Goal: Information Seeking & Learning: Learn about a topic

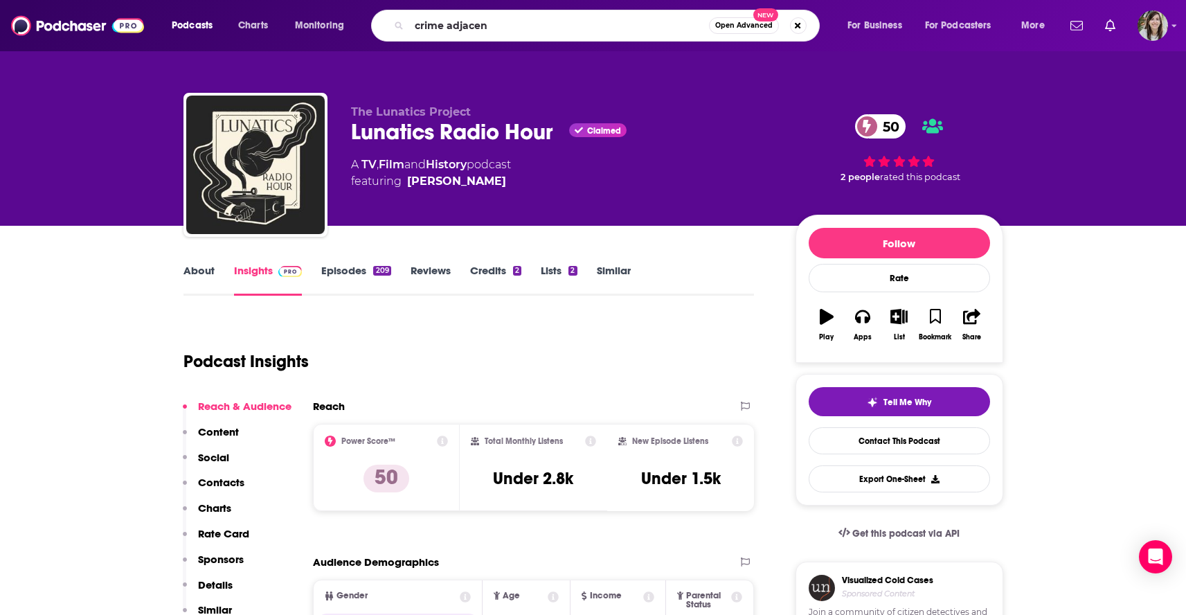
type input "crime adjacent"
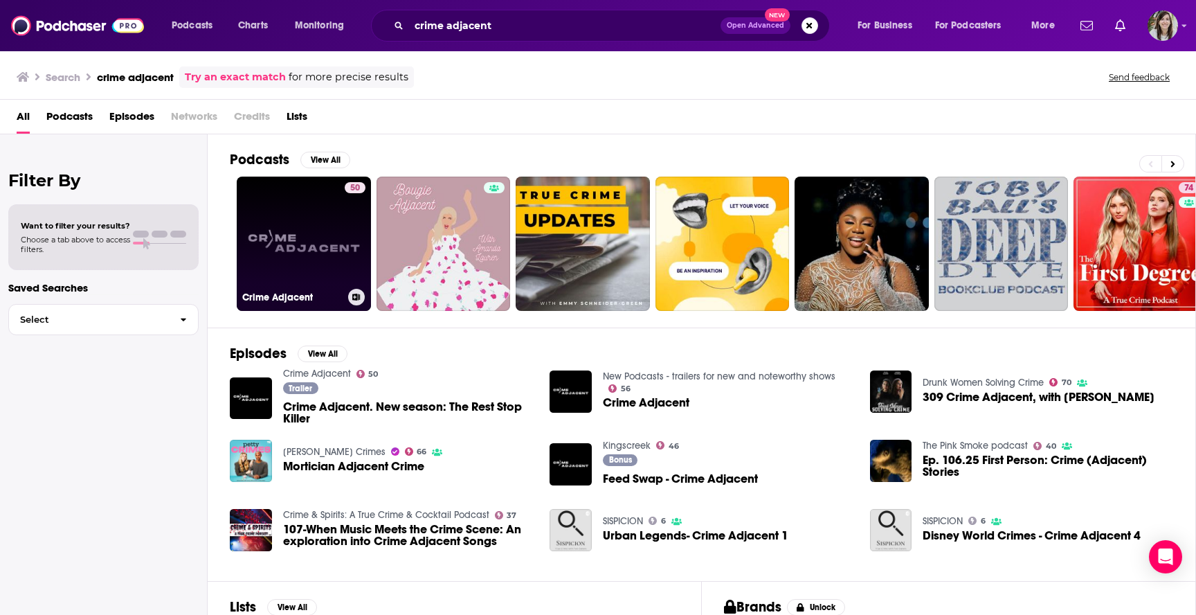
click at [297, 215] on link "50 Crime Adjacent" at bounding box center [304, 244] width 134 height 134
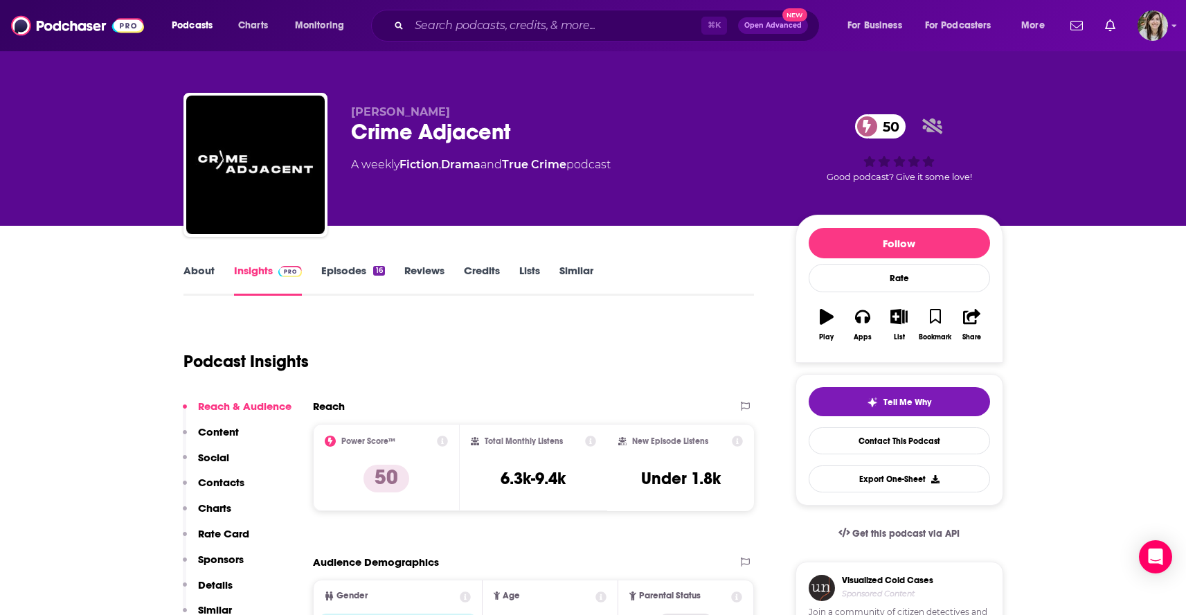
click at [345, 263] on div "About Insights Episodes 16 Reviews Credits Lists Similar" at bounding box center [468, 279] width 571 height 34
click at [345, 269] on link "Episodes 16" at bounding box center [352, 280] width 63 height 32
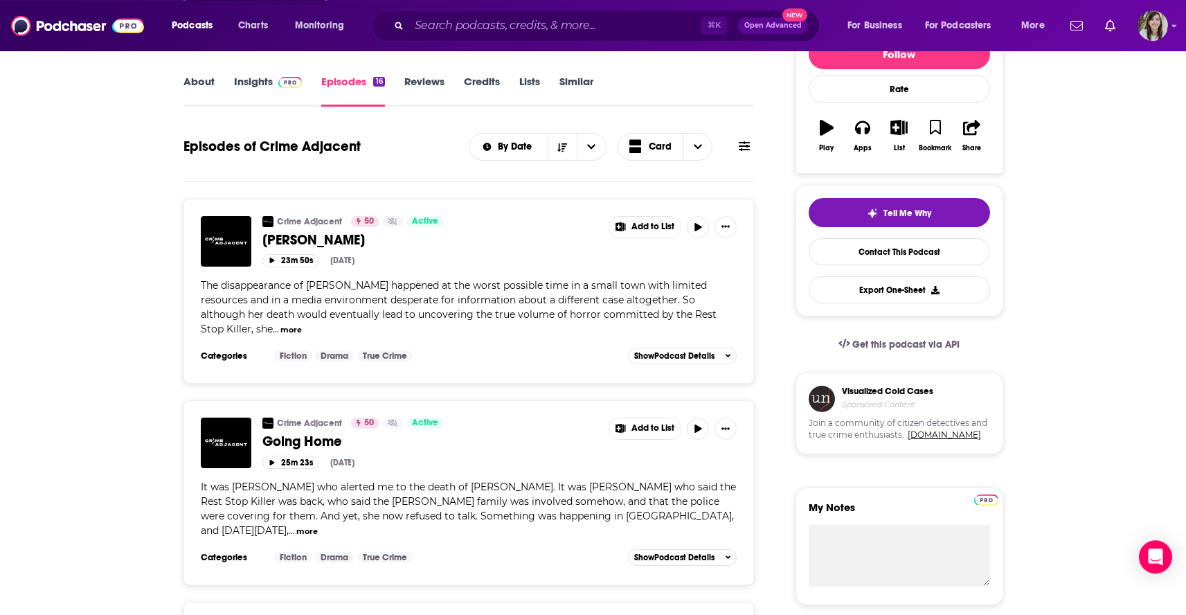
scroll to position [199, 0]
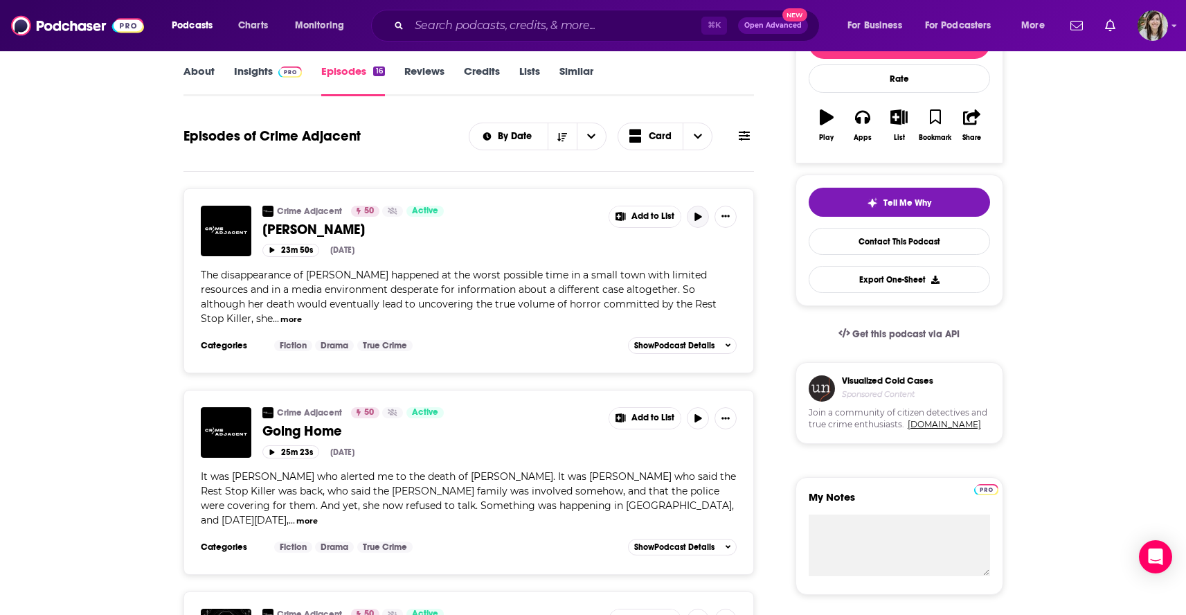
click at [698, 222] on button "button" at bounding box center [698, 217] width 22 height 22
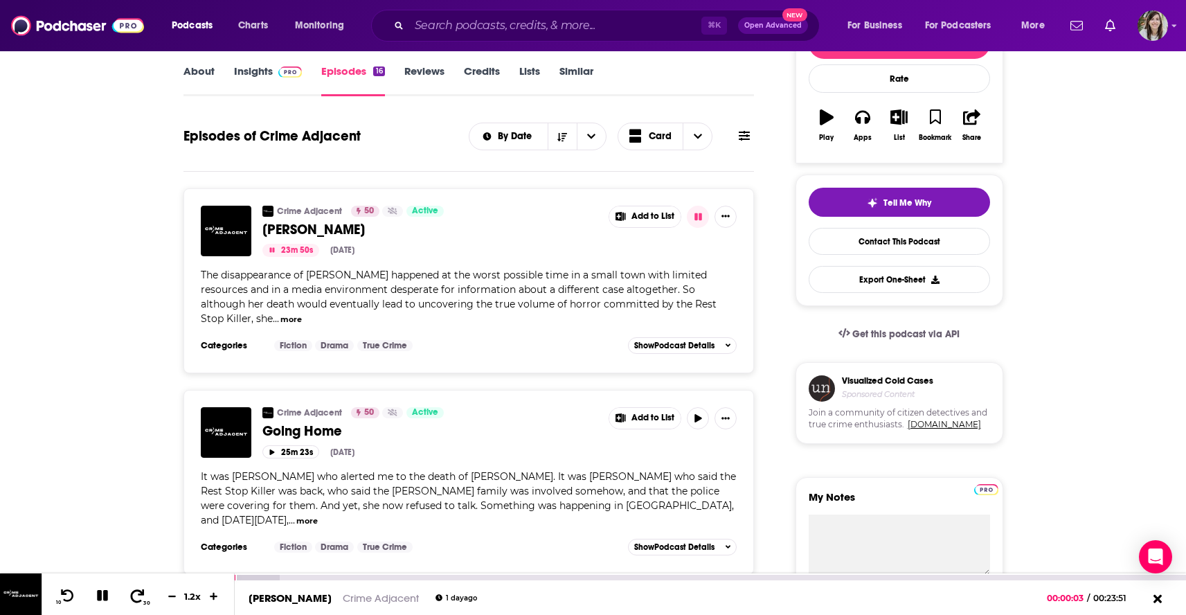
click at [135, 602] on icon at bounding box center [137, 595] width 17 height 14
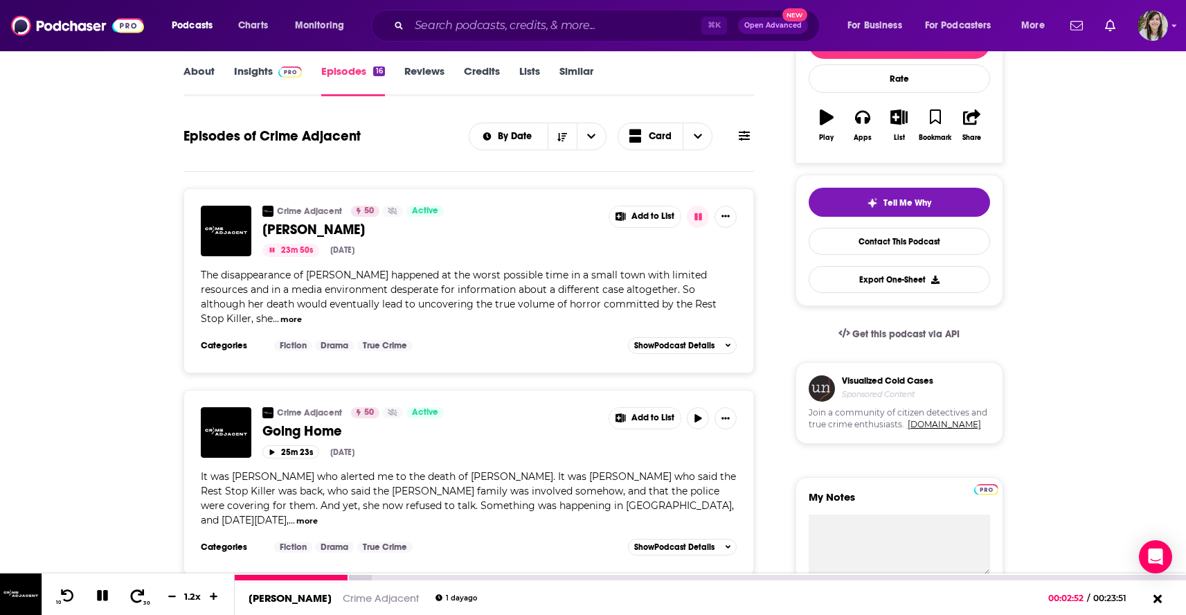
click at [135, 596] on icon at bounding box center [137, 595] width 17 height 14
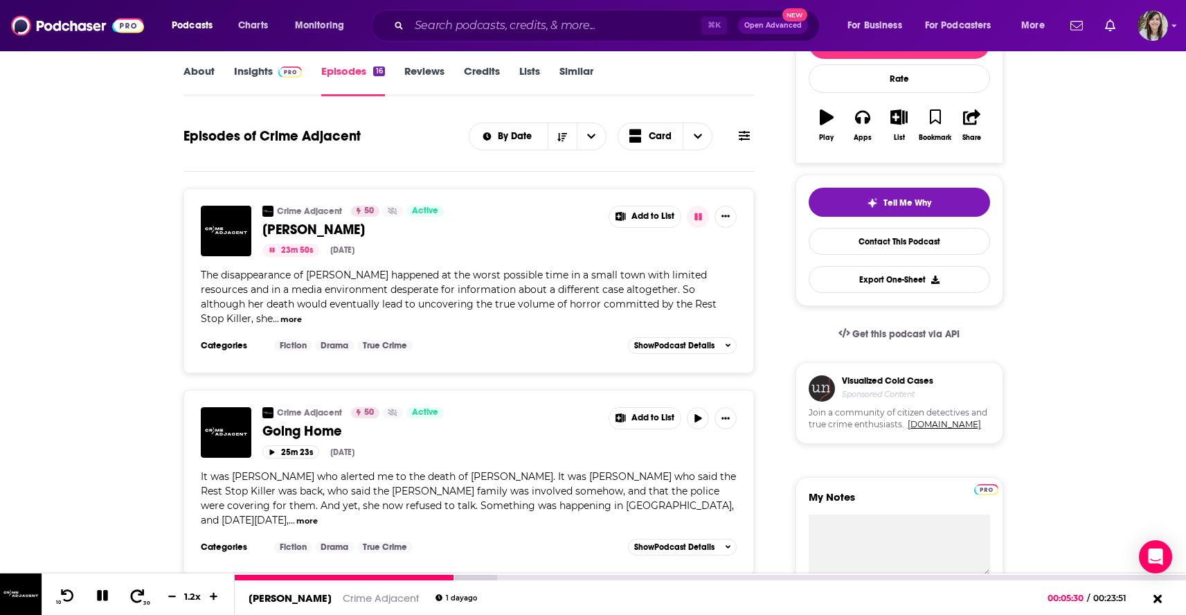
click at [135, 596] on icon at bounding box center [137, 595] width 17 height 14
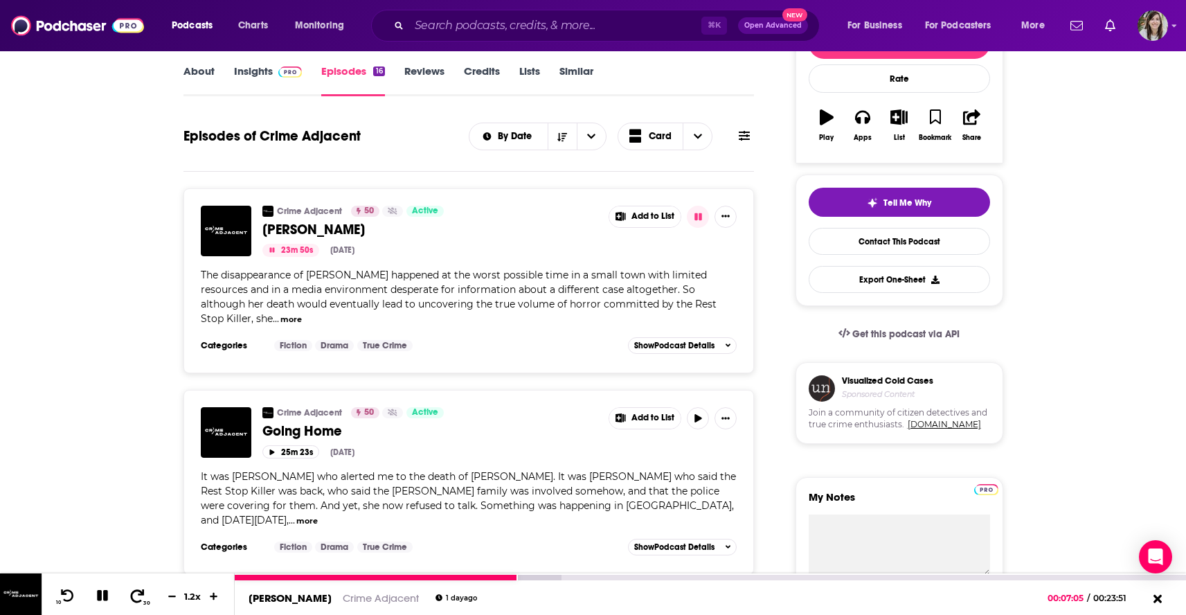
click at [135, 596] on icon at bounding box center [137, 595] width 17 height 14
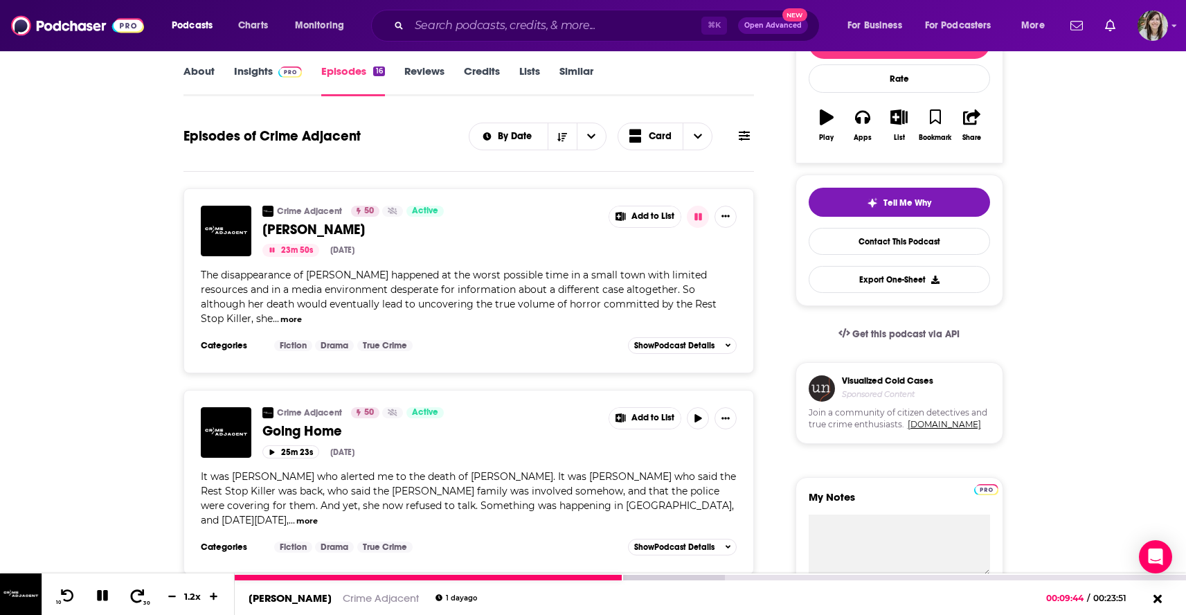
click at [135, 596] on icon at bounding box center [137, 595] width 17 height 14
click at [134, 595] on icon at bounding box center [137, 595] width 17 height 14
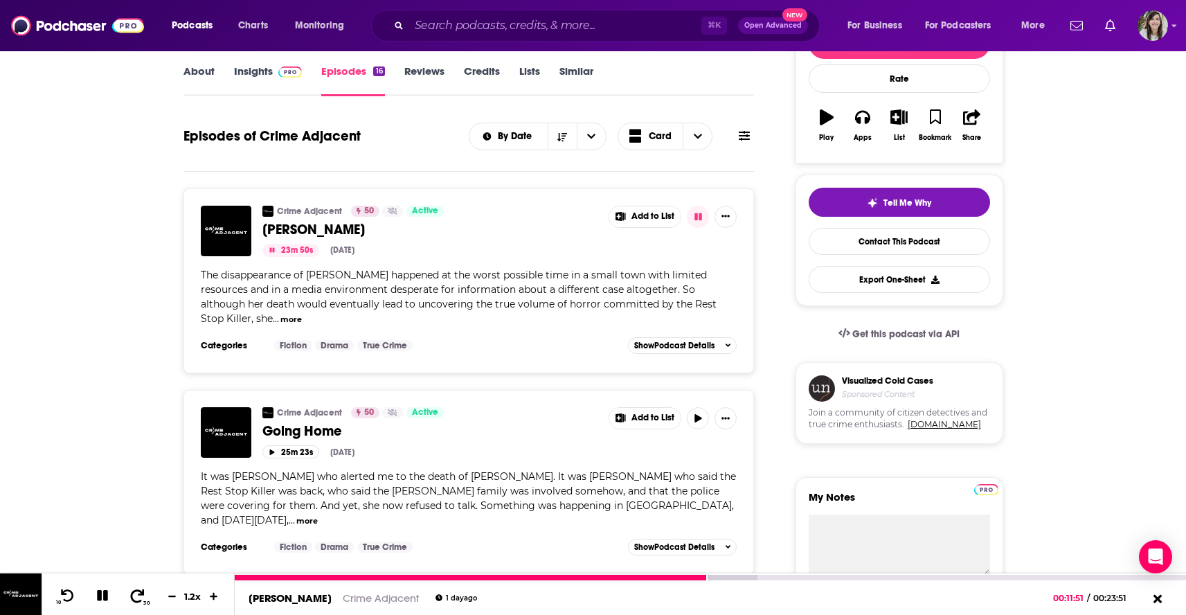
click at [134, 595] on icon at bounding box center [137, 595] width 17 height 14
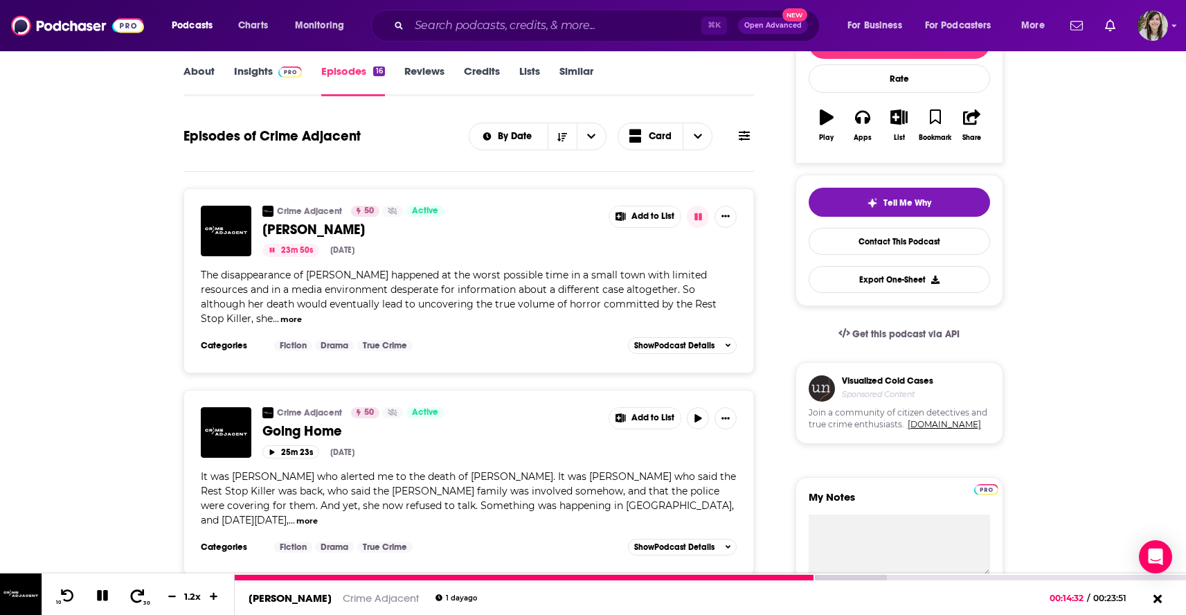
click at [134, 595] on icon at bounding box center [137, 595] width 17 height 14
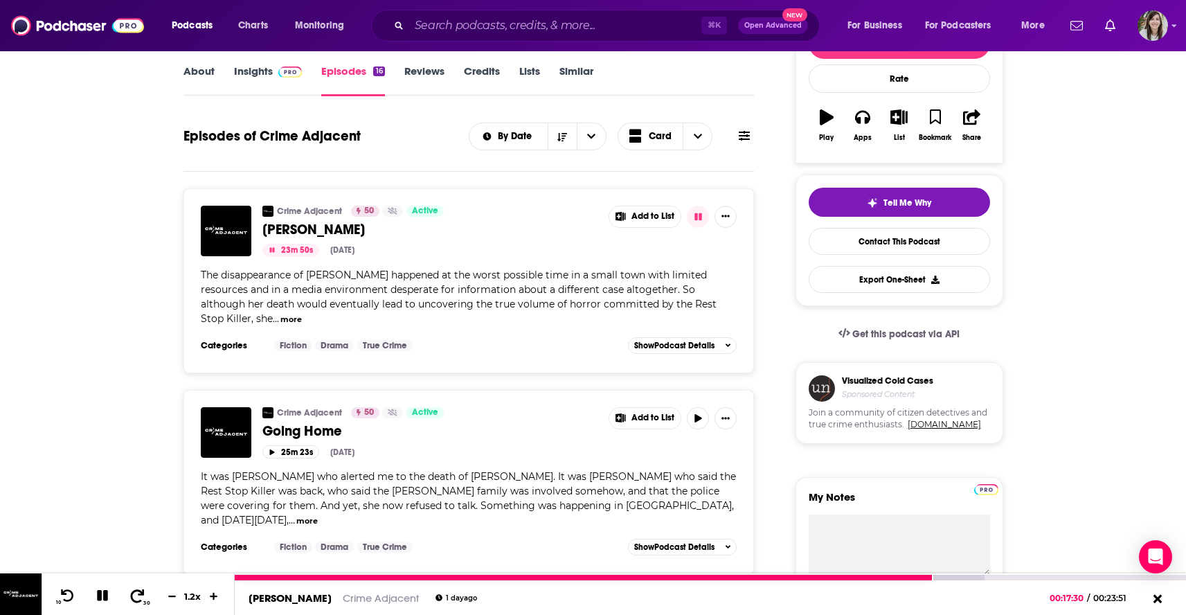
click at [134, 595] on icon at bounding box center [137, 595] width 17 height 14
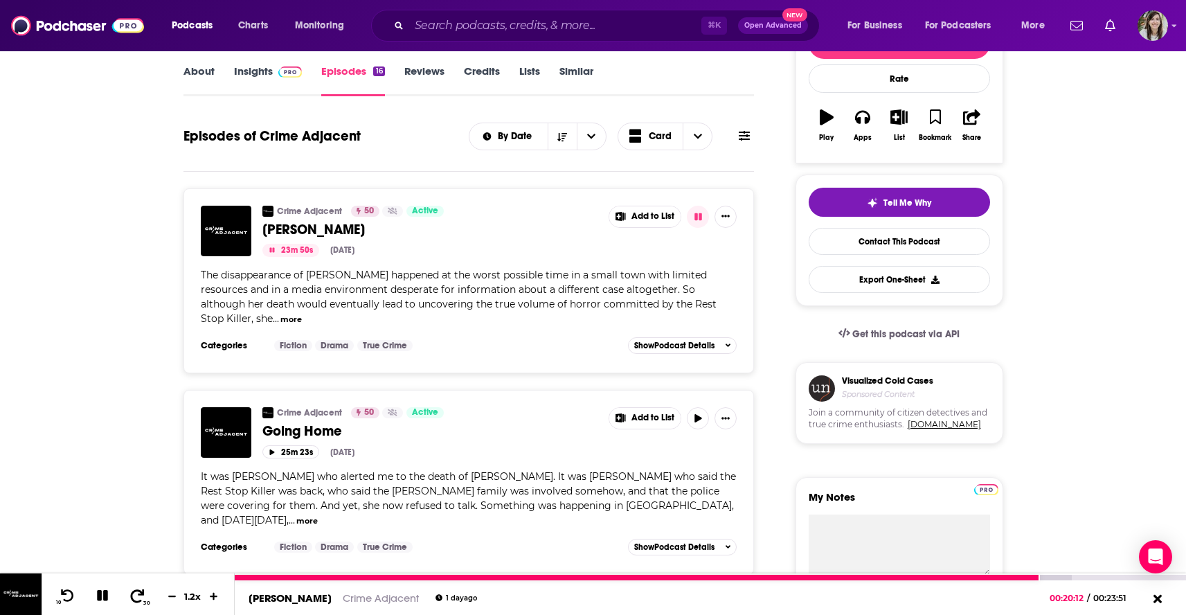
click at [134, 595] on icon at bounding box center [137, 595] width 17 height 14
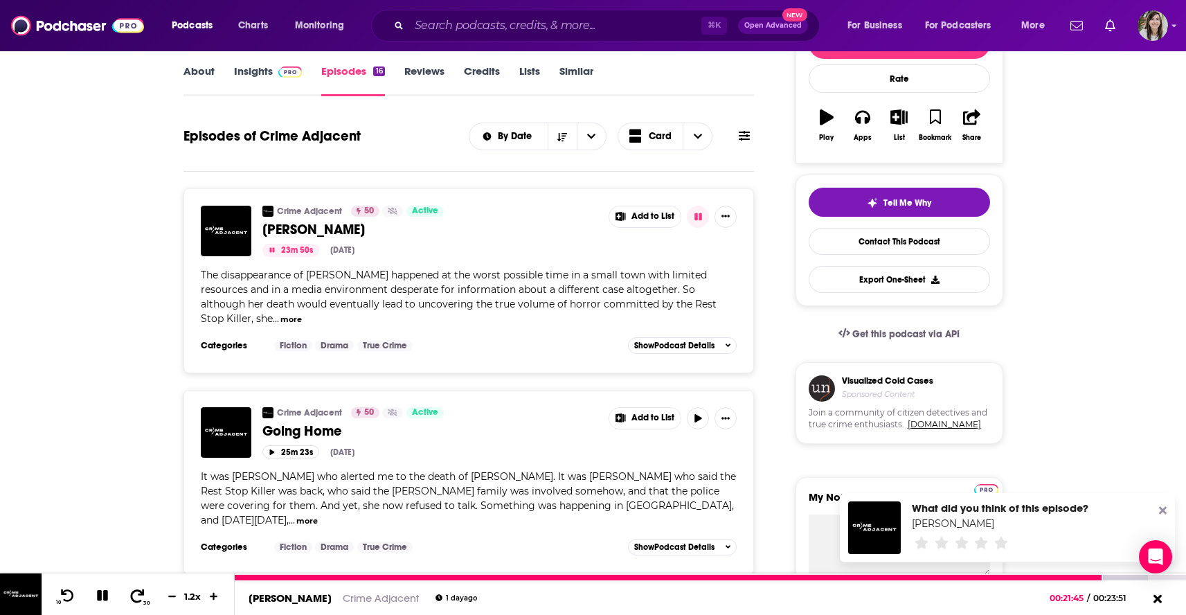
click at [134, 595] on icon at bounding box center [137, 595] width 17 height 14
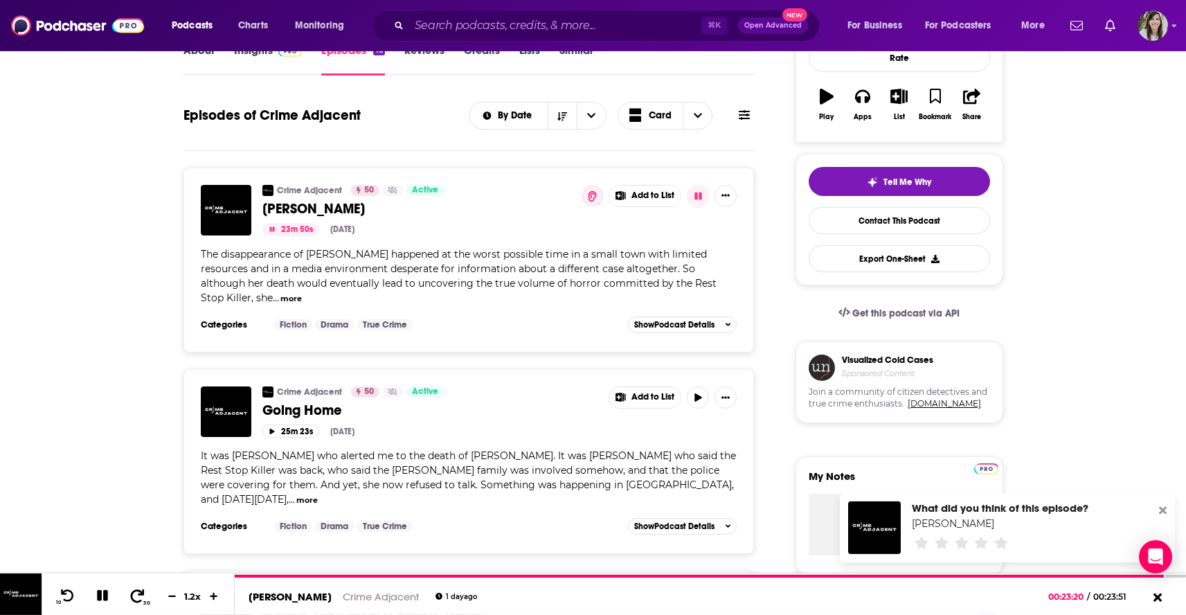
scroll to position [310, 0]
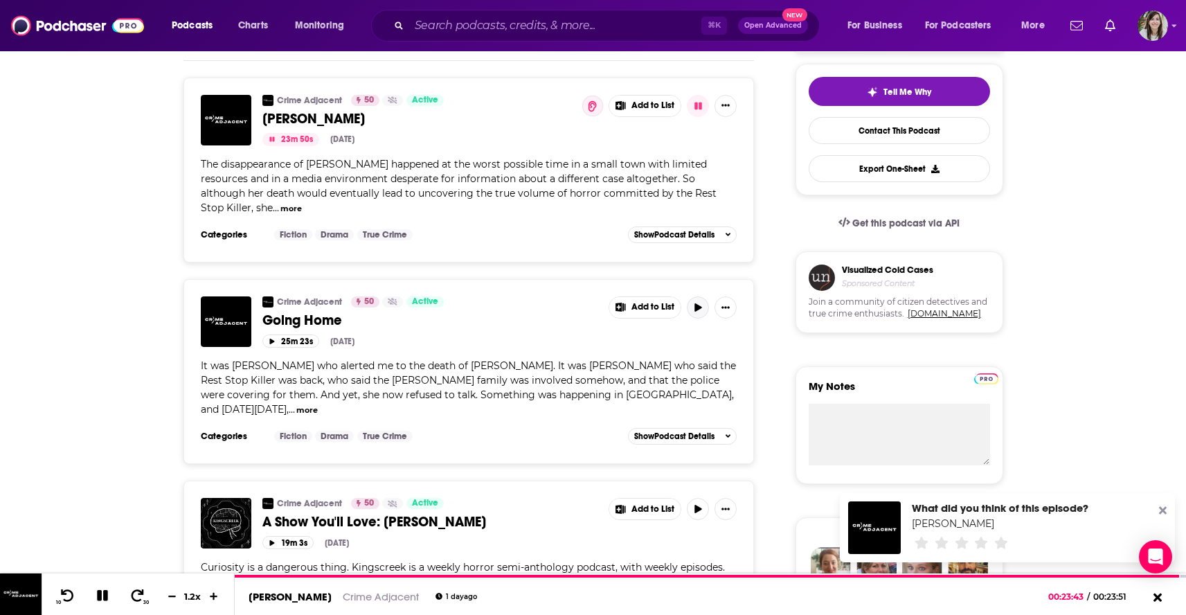
click at [699, 312] on icon "button" at bounding box center [698, 307] width 10 height 8
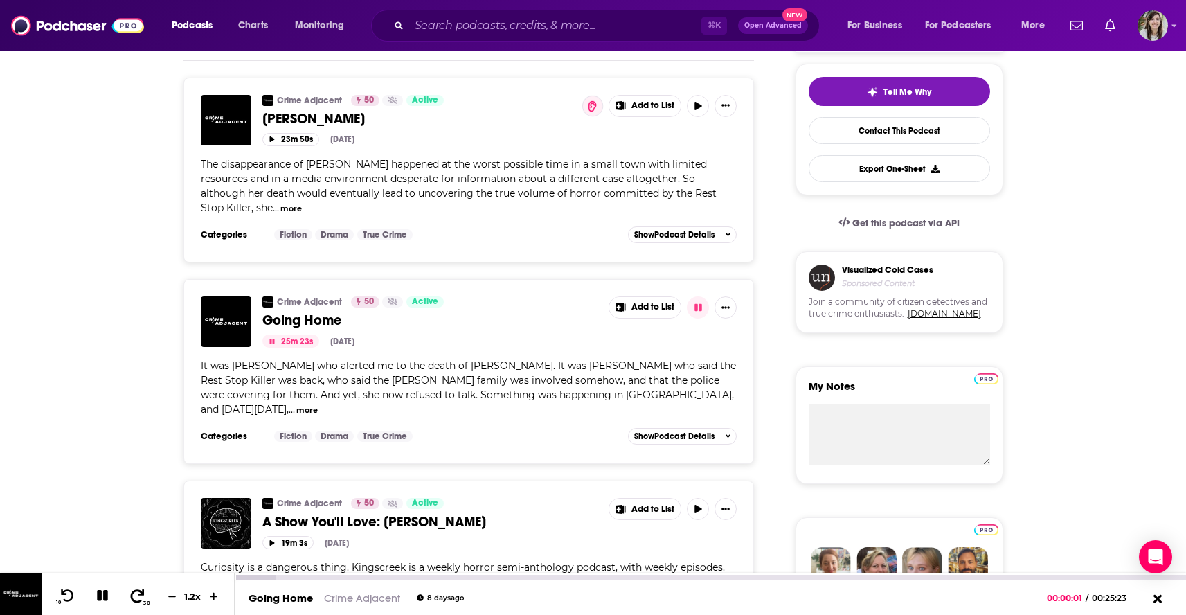
click at [134, 602] on span at bounding box center [137, 596] width 17 height 17
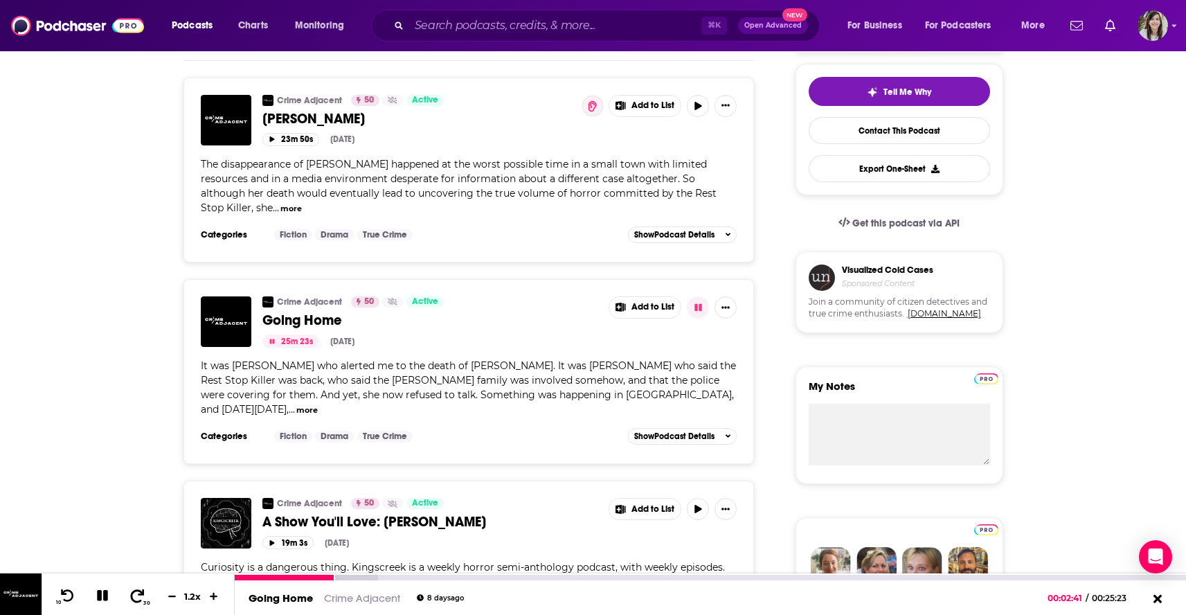
click at [134, 602] on span at bounding box center [137, 596] width 17 height 17
click at [134, 602] on icon at bounding box center [137, 595] width 17 height 14
click at [134, 602] on span at bounding box center [137, 596] width 17 height 17
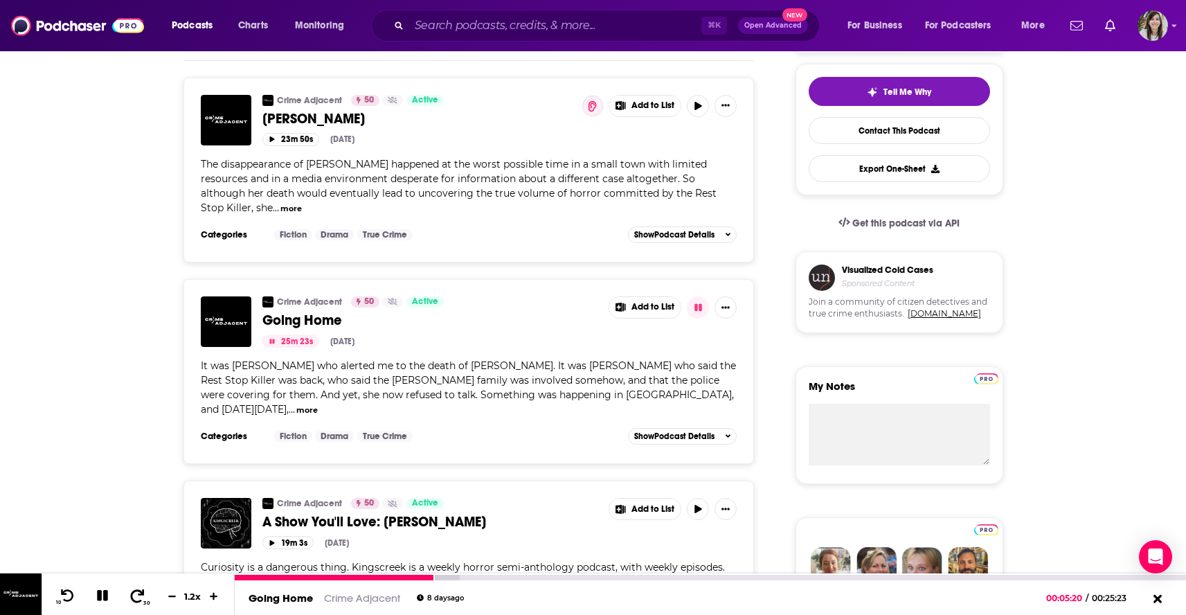
click at [134, 602] on span at bounding box center [137, 596] width 17 height 17
click at [136, 598] on icon at bounding box center [137, 595] width 17 height 14
click at [130, 593] on icon at bounding box center [137, 595] width 17 height 14
click at [132, 591] on icon at bounding box center [137, 595] width 17 height 14
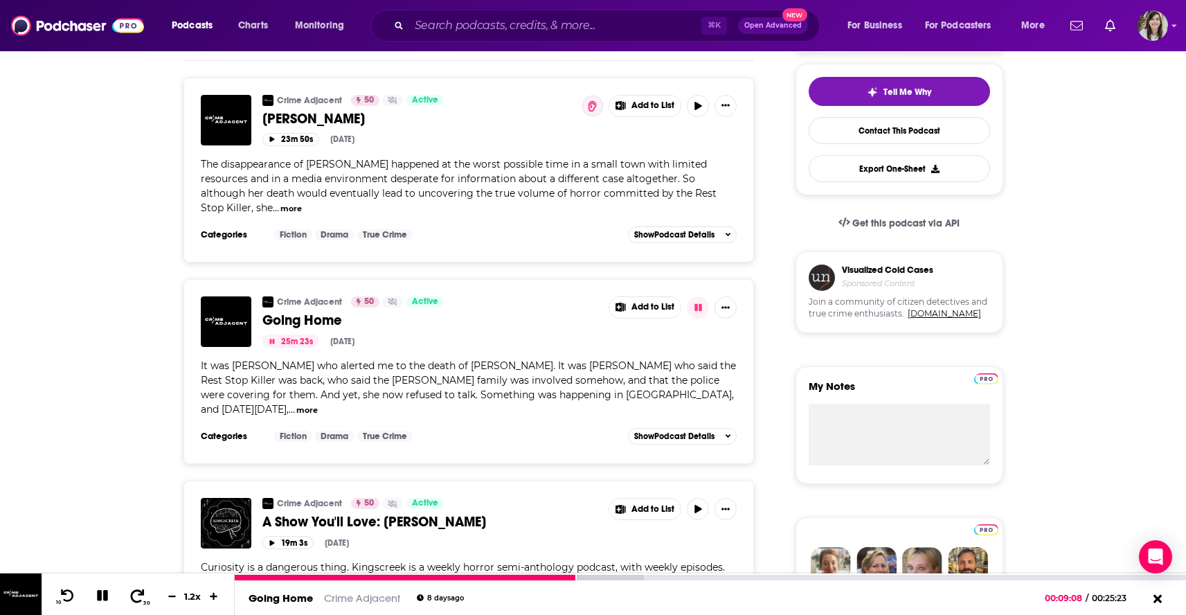
click at [132, 591] on icon at bounding box center [137, 595] width 17 height 14
click at [130, 595] on icon at bounding box center [137, 595] width 17 height 14
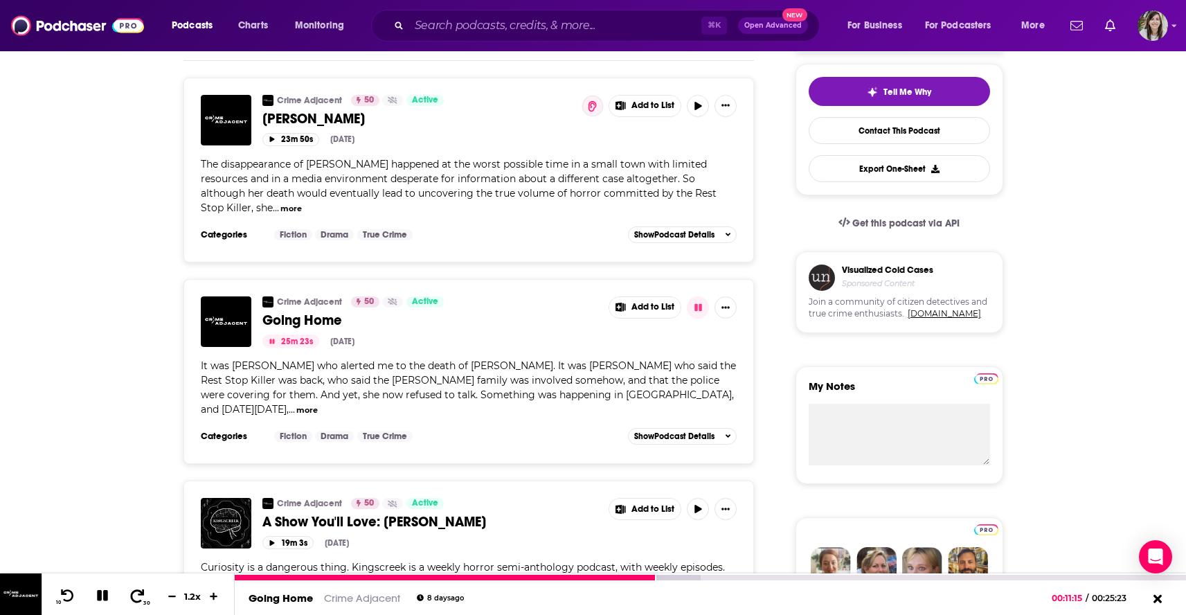
click at [130, 595] on icon at bounding box center [137, 595] width 17 height 14
click at [129, 595] on icon at bounding box center [137, 595] width 17 height 14
click at [134, 589] on icon at bounding box center [137, 595] width 17 height 14
click at [132, 596] on icon at bounding box center [137, 595] width 17 height 14
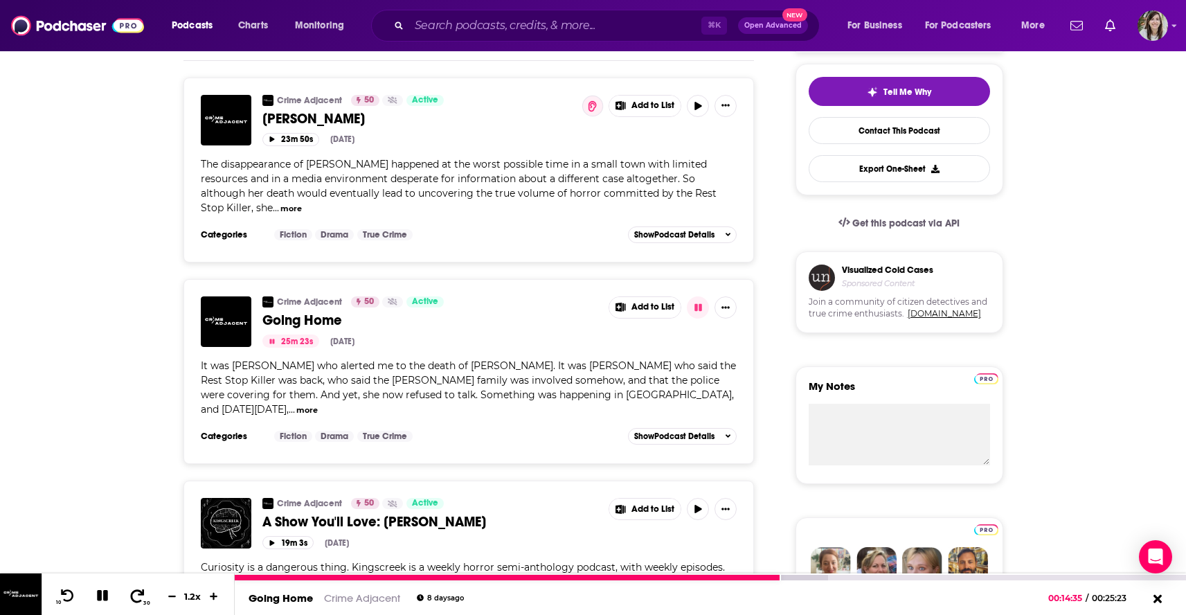
click at [132, 596] on icon at bounding box center [137, 595] width 17 height 14
click at [132, 595] on icon at bounding box center [137, 595] width 17 height 14
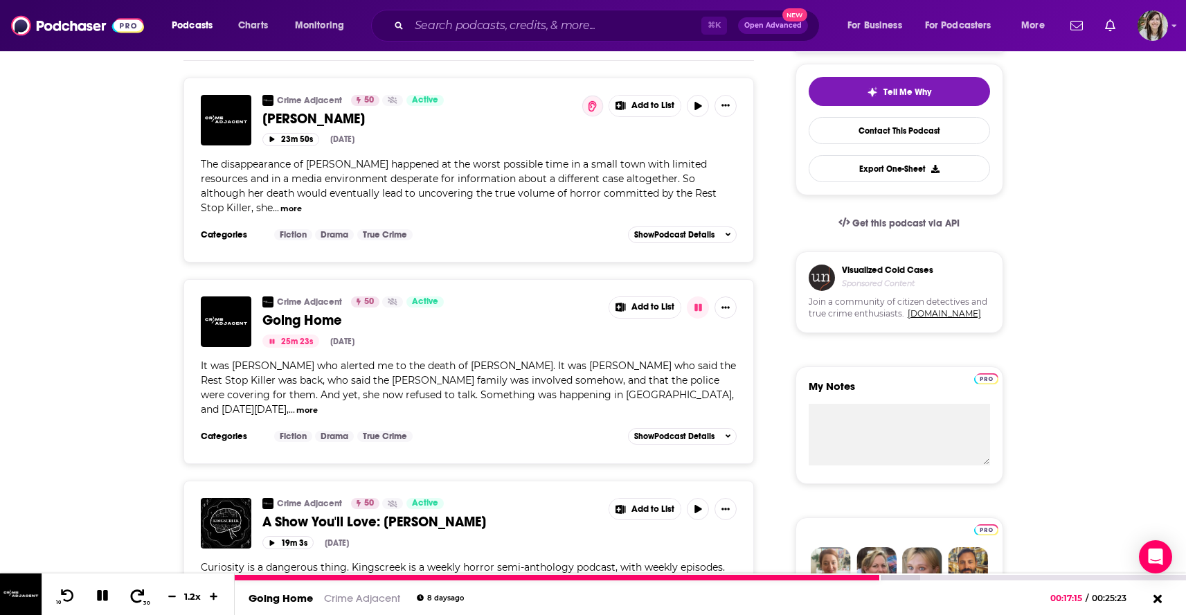
click at [132, 595] on icon at bounding box center [137, 595] width 17 height 14
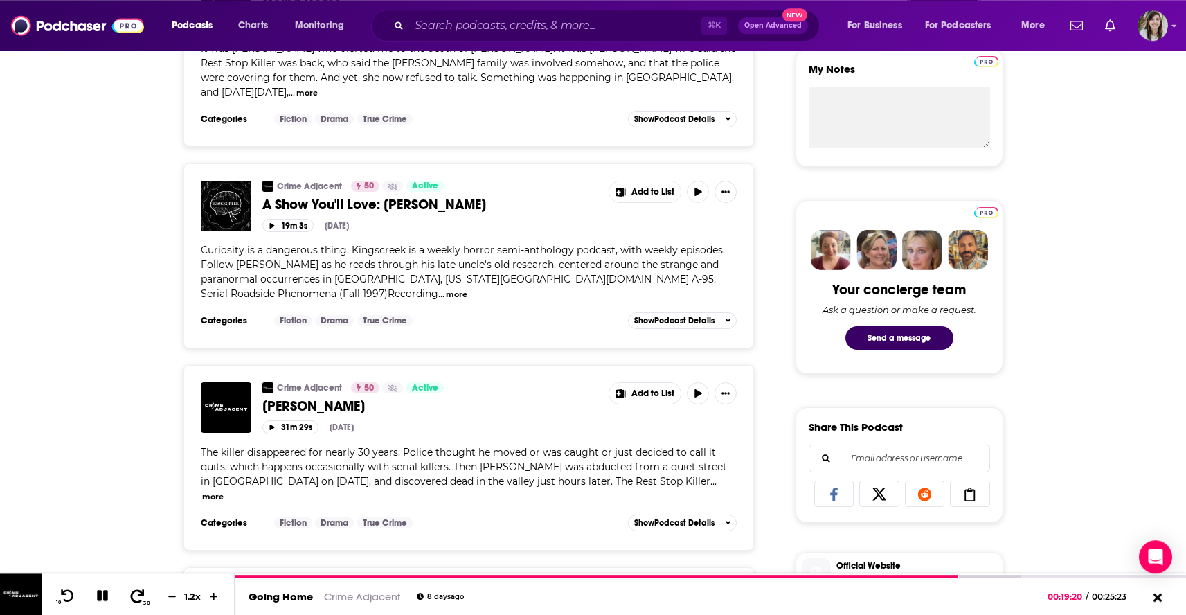
scroll to position [631, 0]
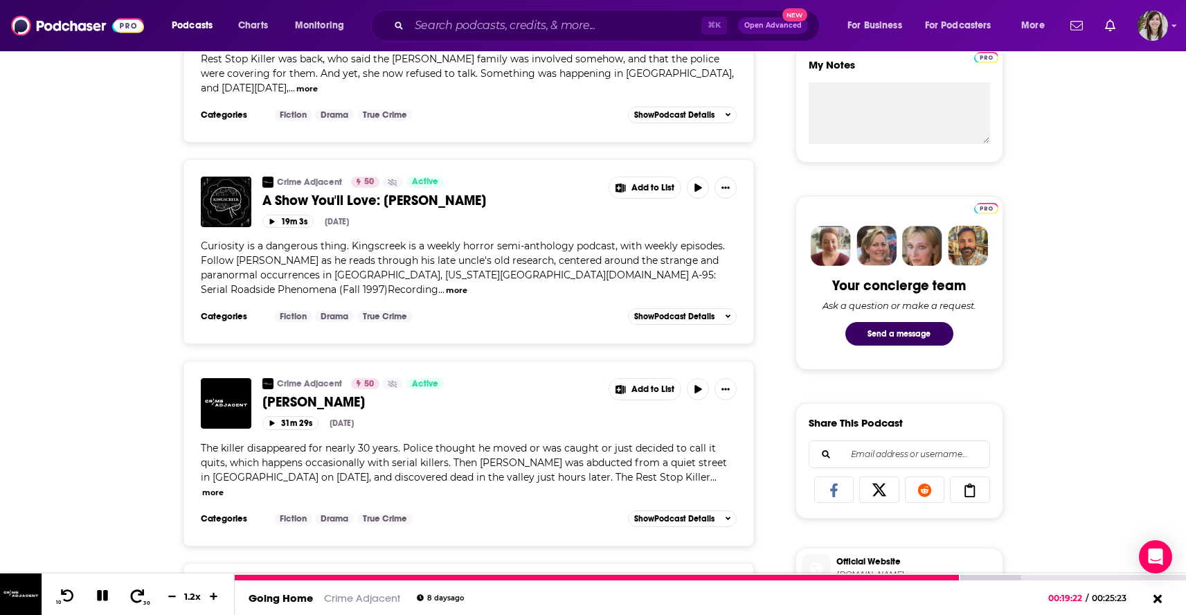
click at [132, 597] on icon at bounding box center [137, 595] width 17 height 14
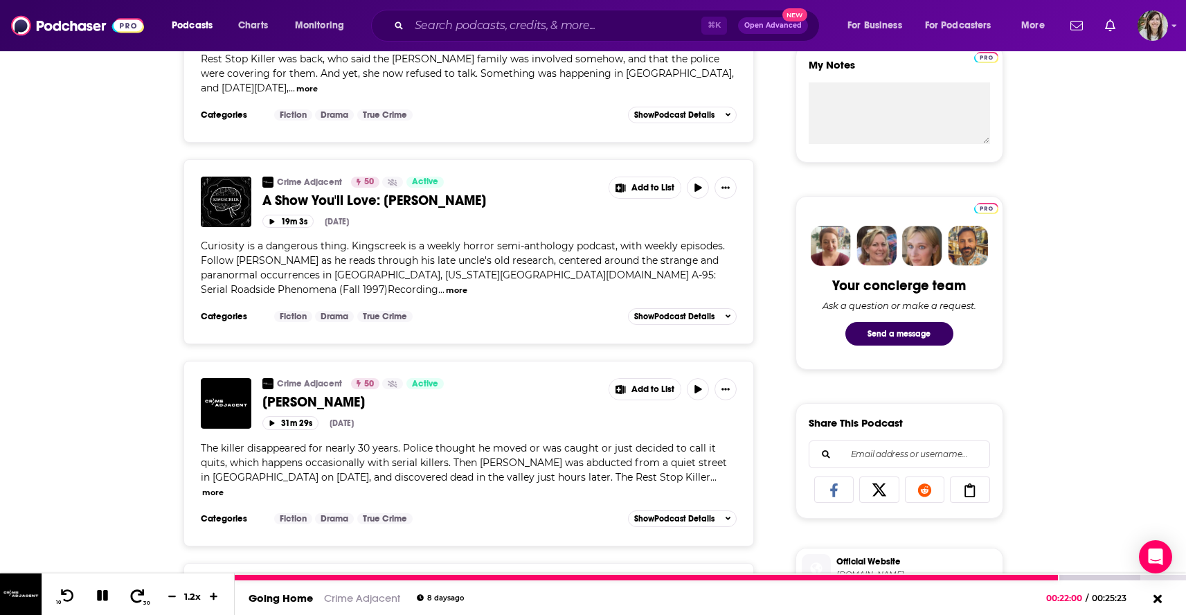
click at [132, 597] on icon at bounding box center [137, 595] width 17 height 14
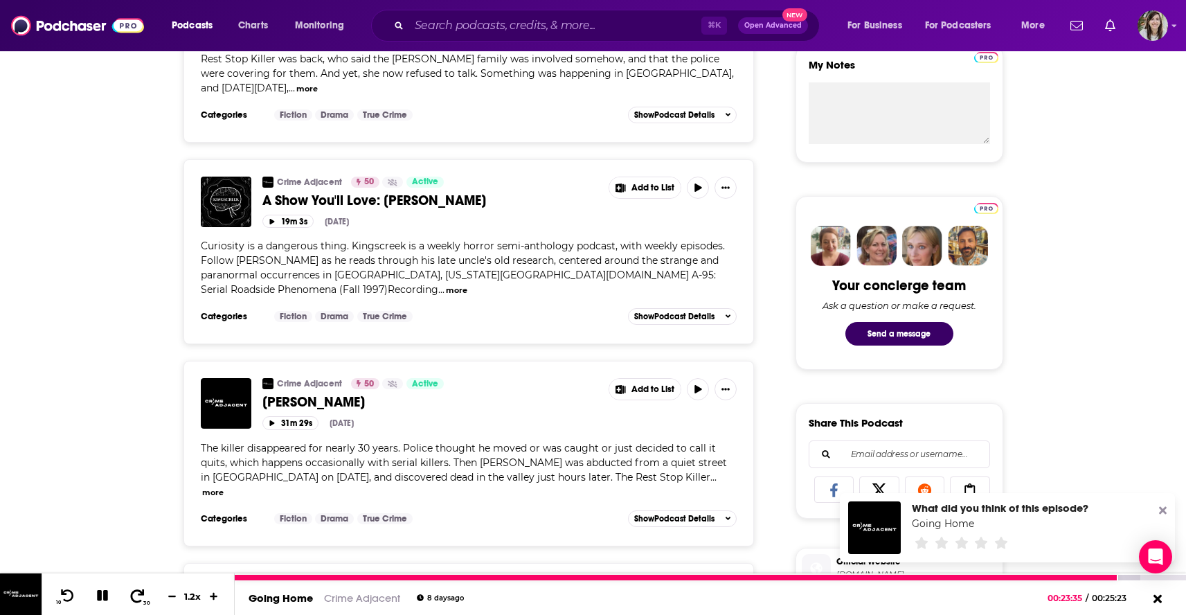
click at [132, 597] on icon at bounding box center [137, 595] width 17 height 14
click at [132, 594] on icon at bounding box center [137, 595] width 17 height 14
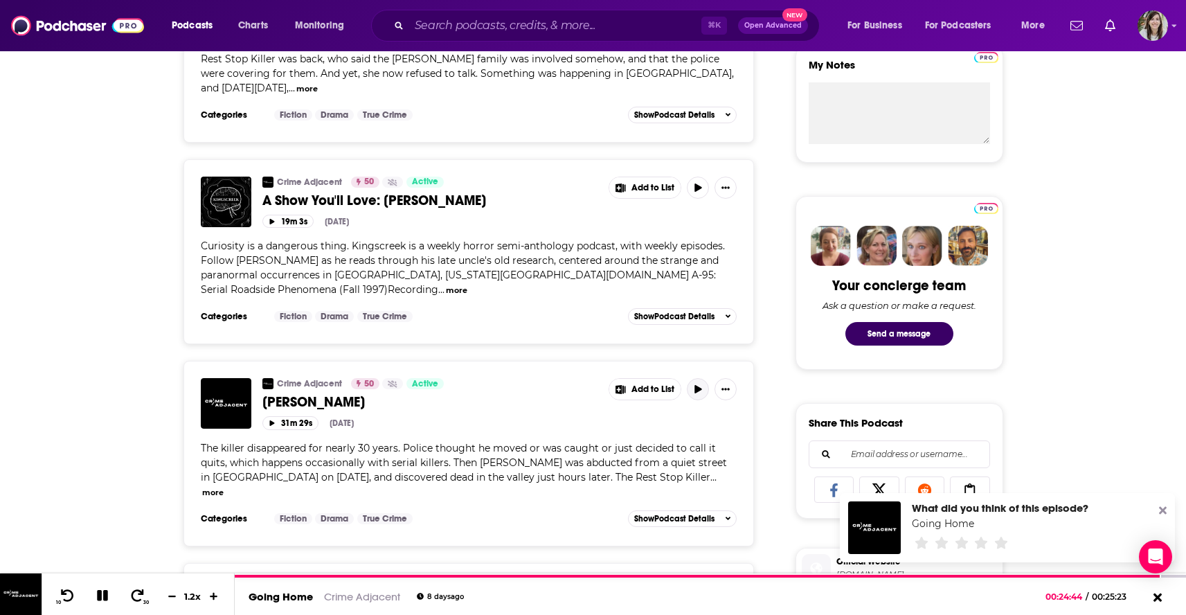
click at [698, 385] on icon "button" at bounding box center [697, 389] width 7 height 8
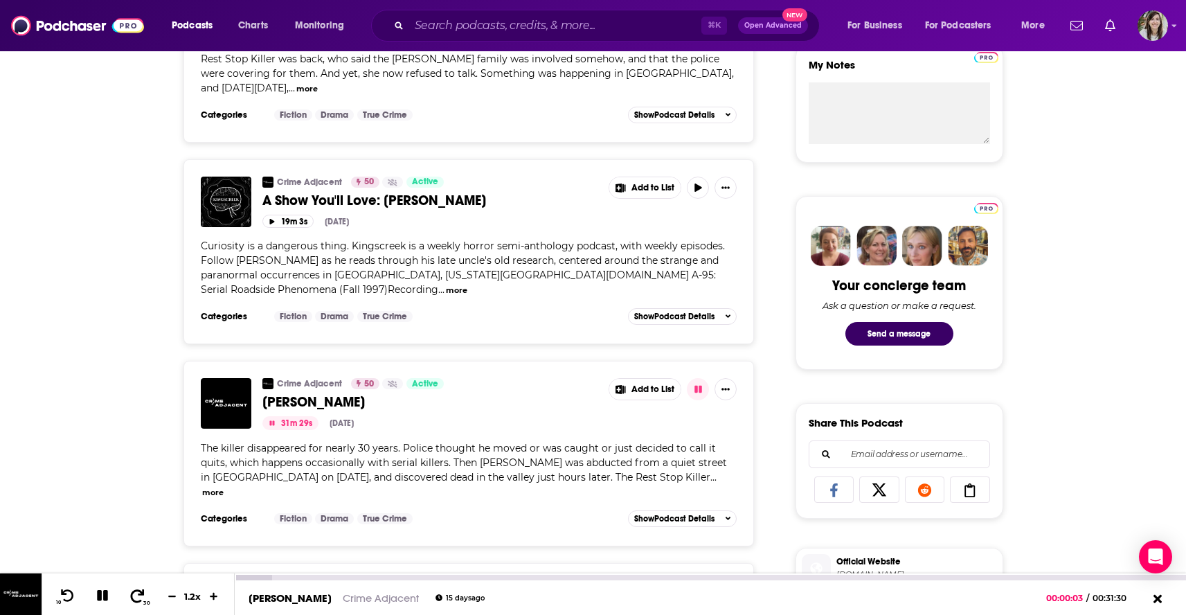
click at [132, 594] on icon at bounding box center [137, 595] width 17 height 14
click at [138, 599] on button "30" at bounding box center [138, 595] width 28 height 19
click at [130, 596] on icon at bounding box center [137, 595] width 17 height 14
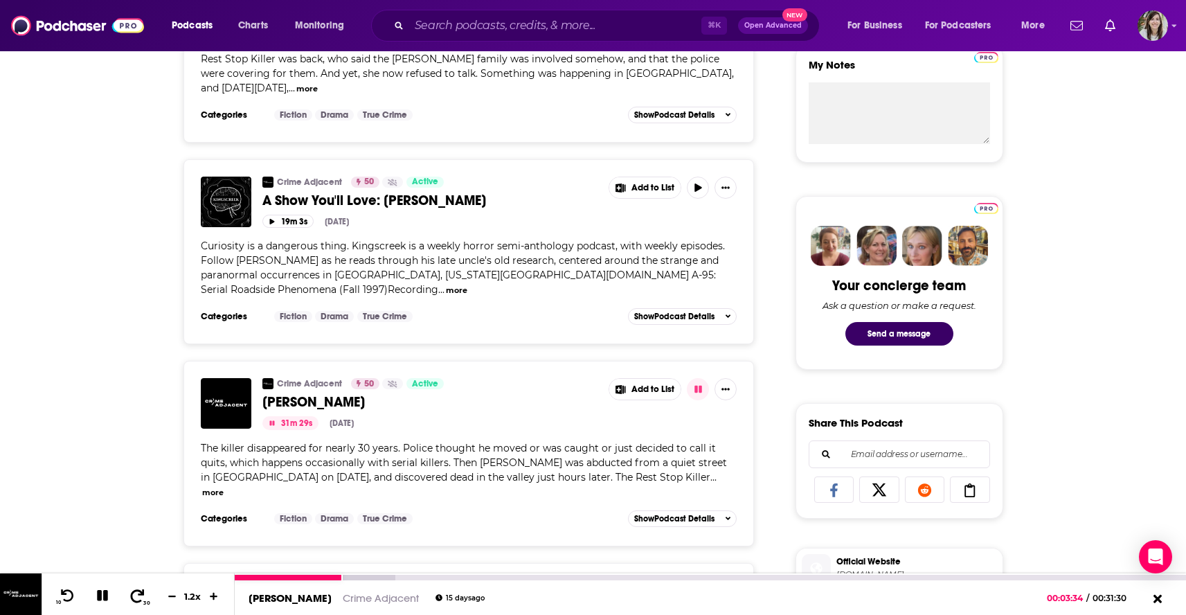
click at [130, 594] on icon at bounding box center [137, 595] width 17 height 14
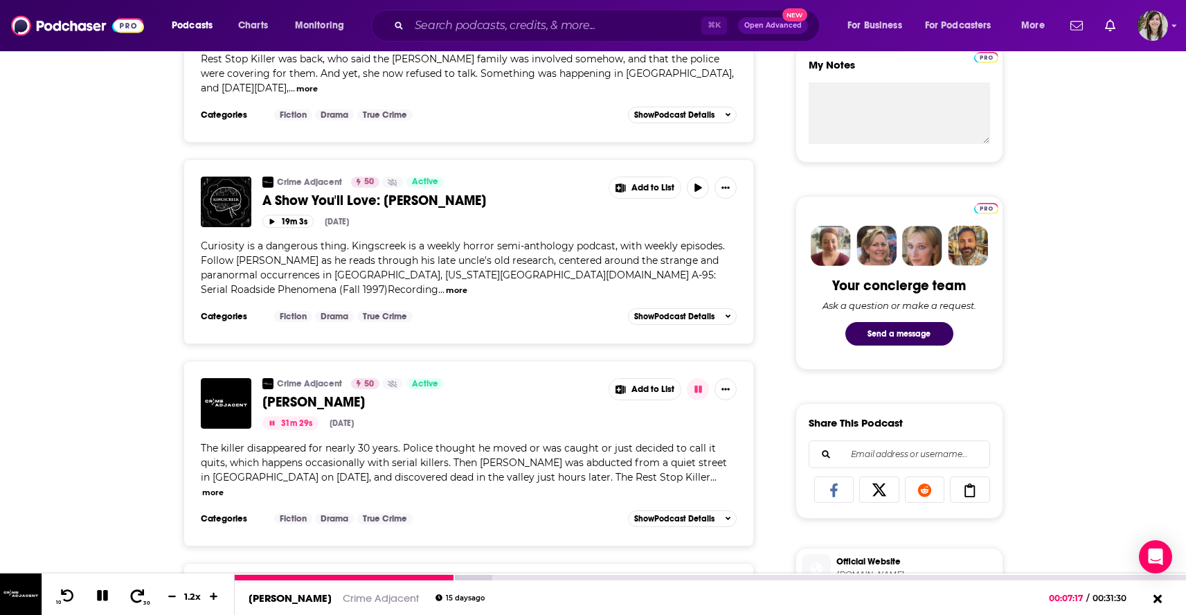
click at [130, 595] on icon at bounding box center [137, 595] width 17 height 14
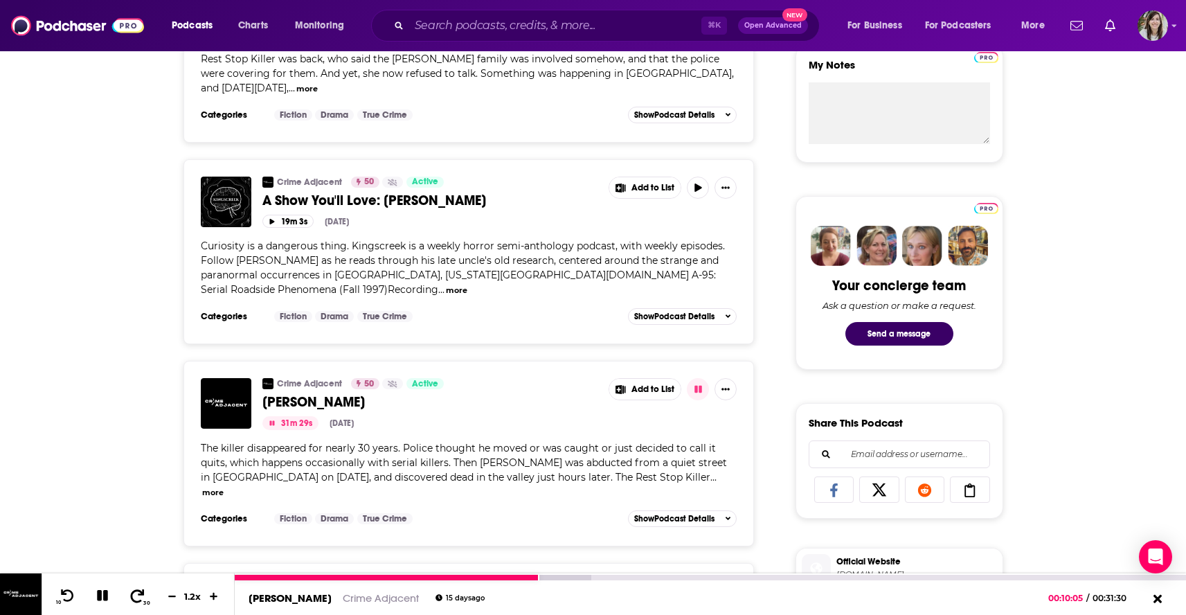
click at [130, 595] on icon at bounding box center [137, 595] width 17 height 14
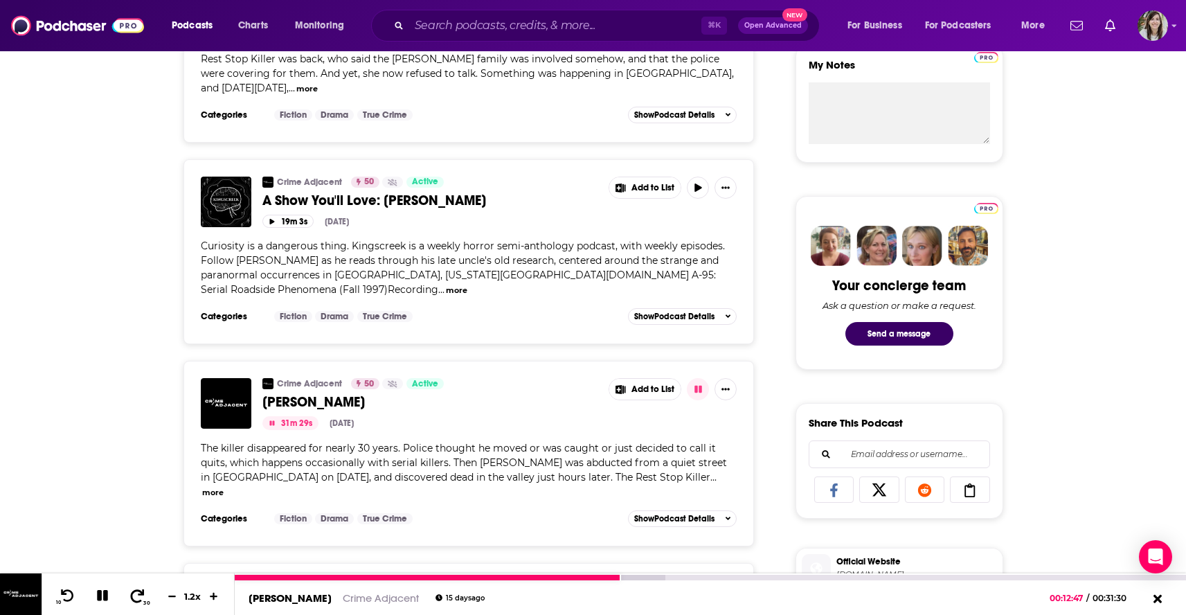
click at [130, 595] on icon at bounding box center [137, 595] width 17 height 14
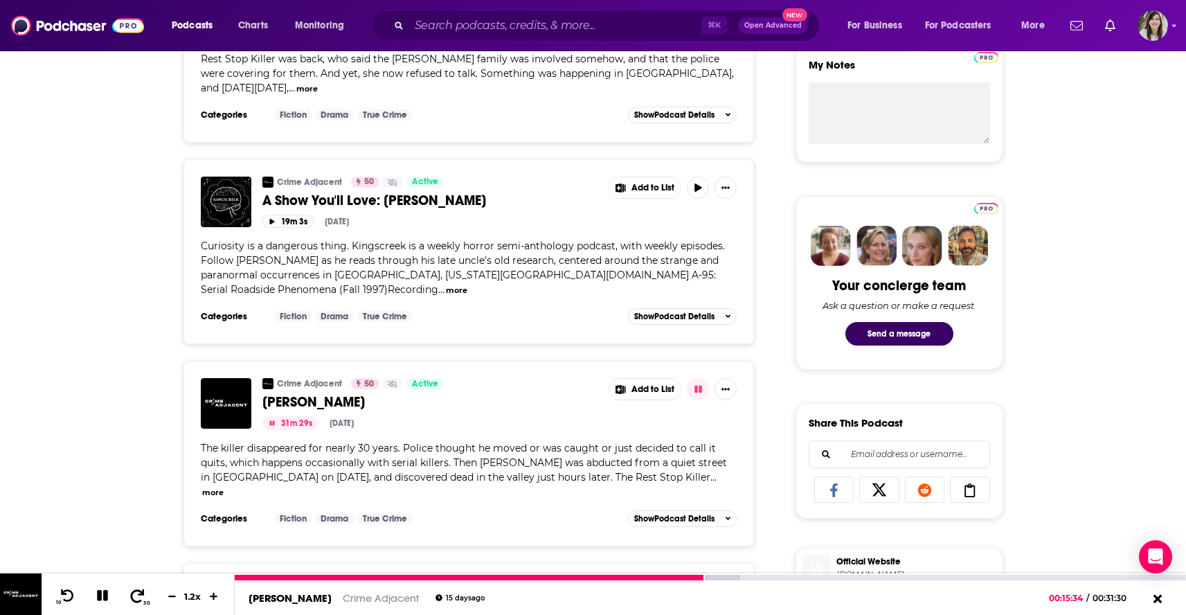
click at [130, 595] on icon at bounding box center [137, 595] width 17 height 14
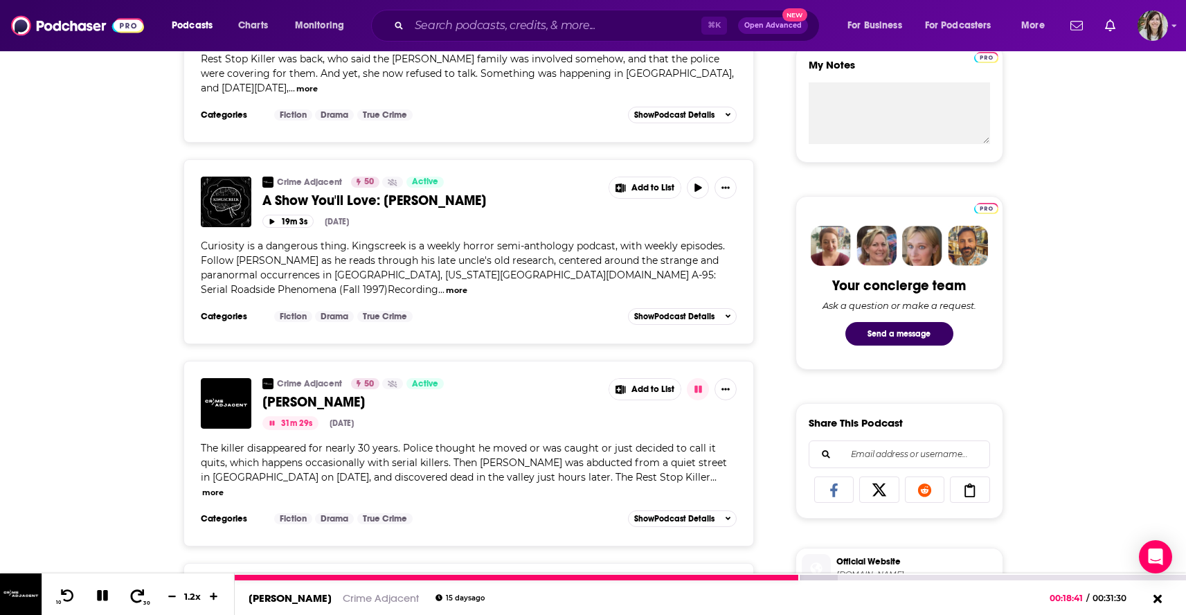
click at [130, 595] on icon at bounding box center [137, 595] width 17 height 14
click at [141, 597] on button "30" at bounding box center [138, 595] width 28 height 19
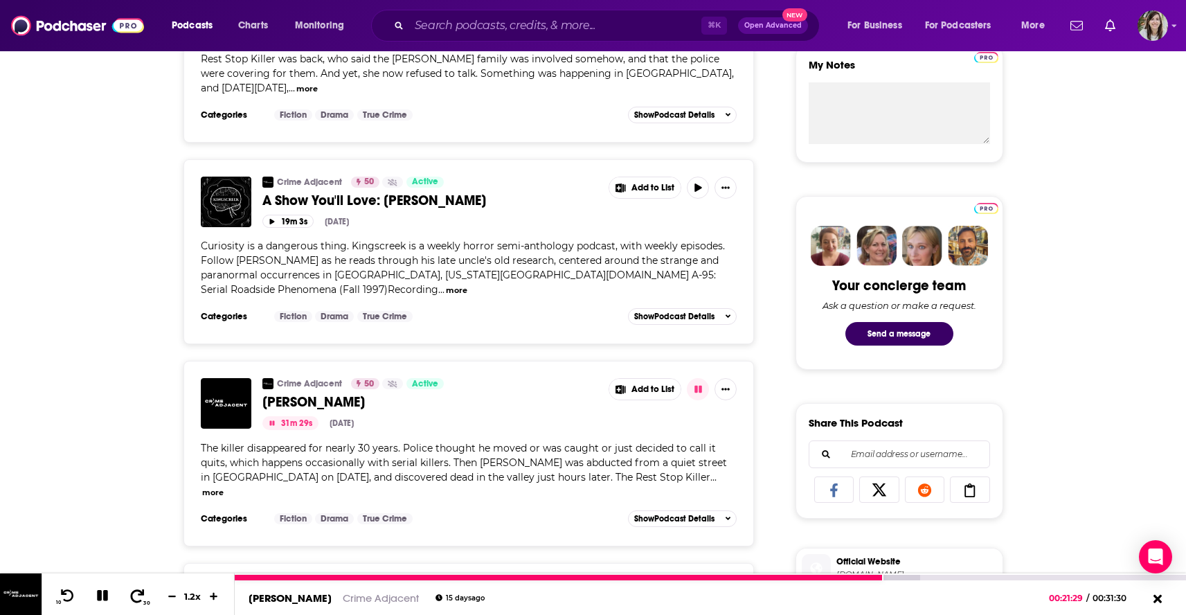
click at [141, 597] on button "30" at bounding box center [138, 595] width 28 height 19
click at [97, 595] on icon at bounding box center [102, 595] width 11 height 11
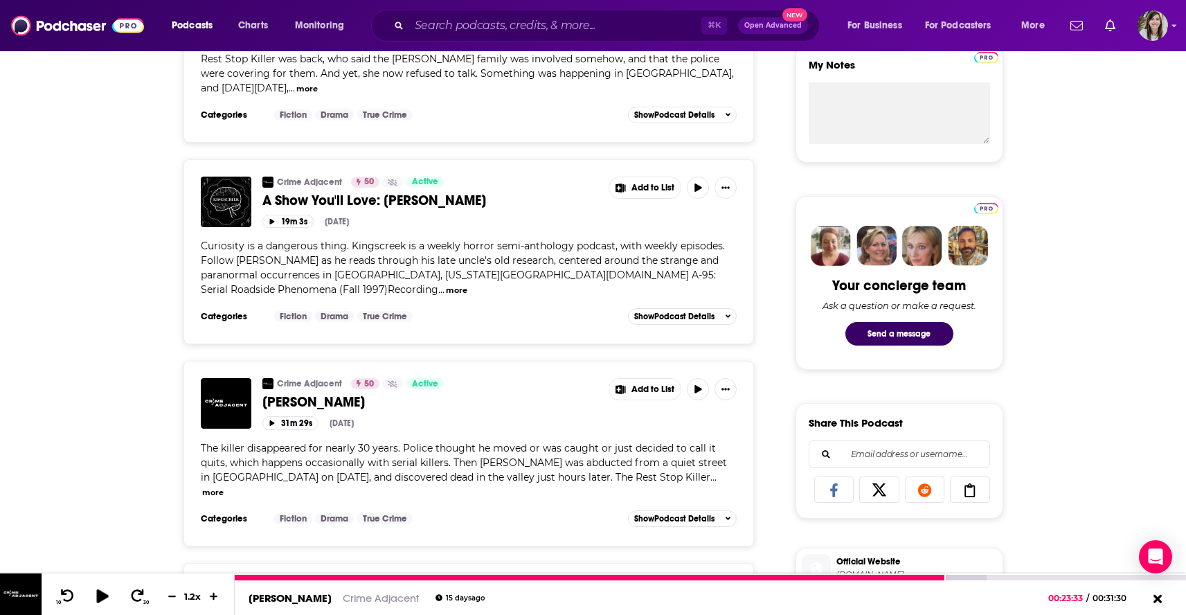
click at [96, 595] on icon at bounding box center [102, 595] width 12 height 14
click at [98, 599] on icon at bounding box center [102, 595] width 11 height 11
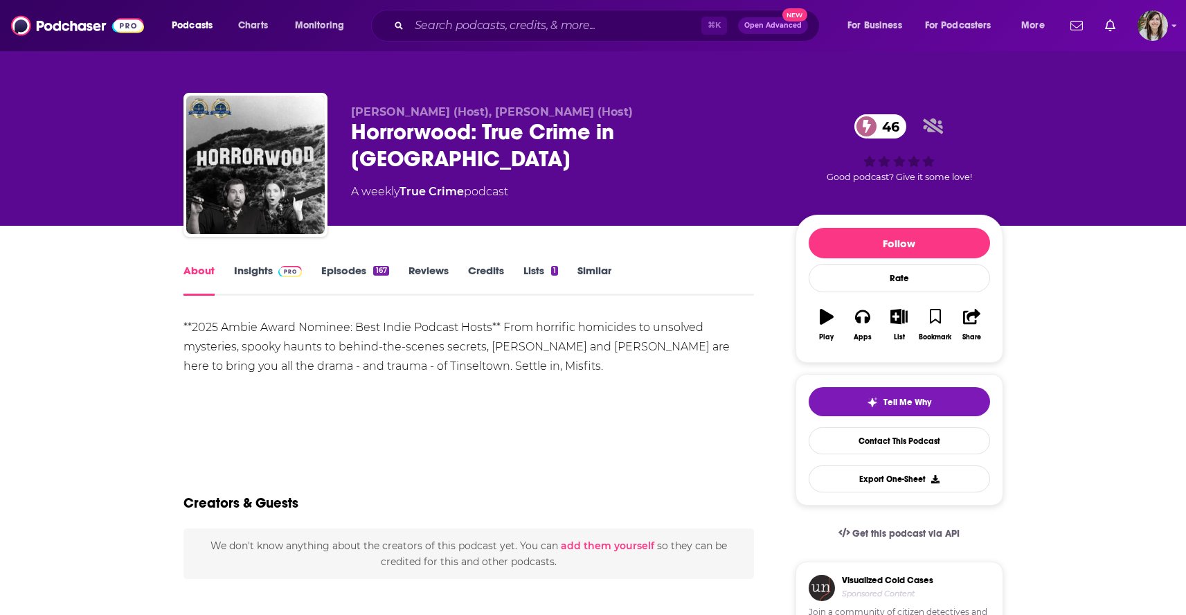
click at [339, 271] on link "Episodes 167" at bounding box center [354, 280] width 67 height 32
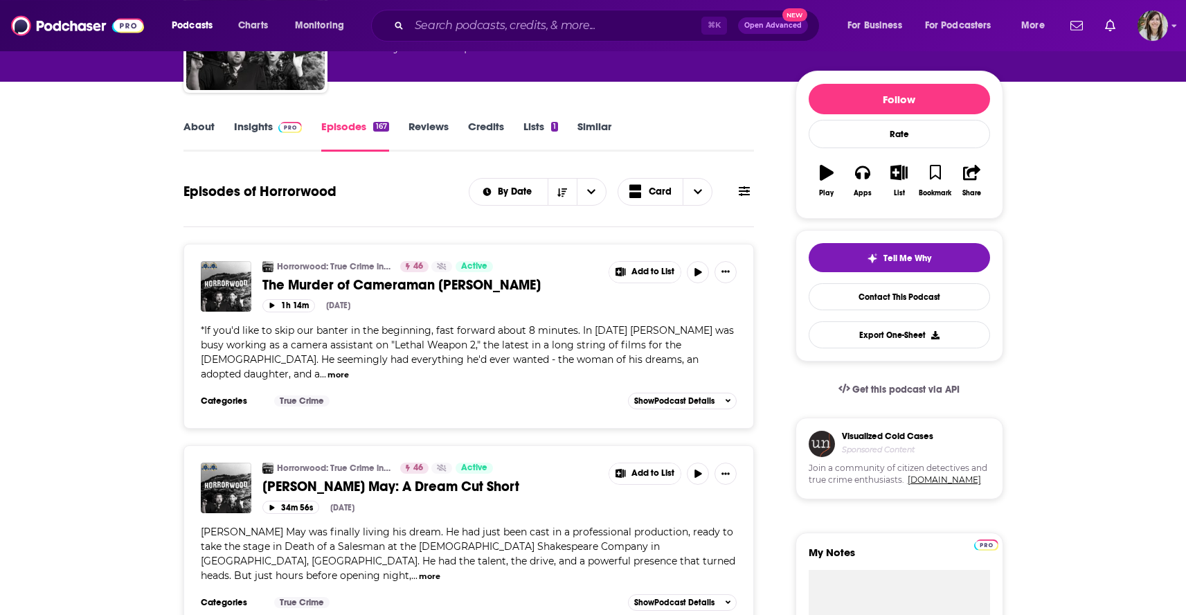
scroll to position [166, 0]
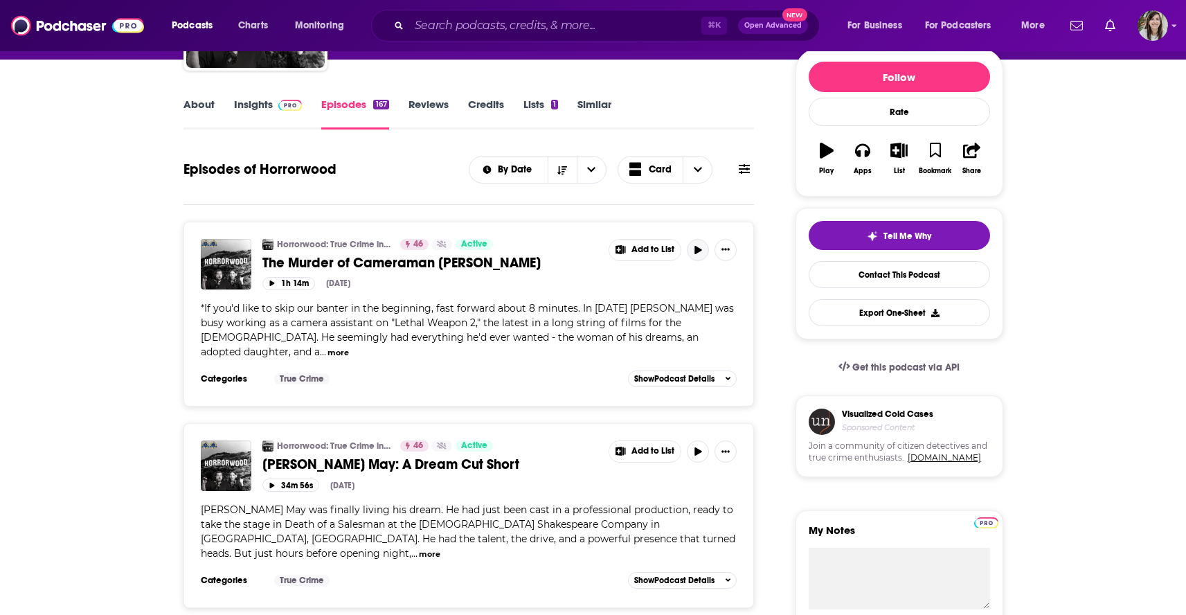
click at [699, 251] on icon "button" at bounding box center [697, 250] width 7 height 8
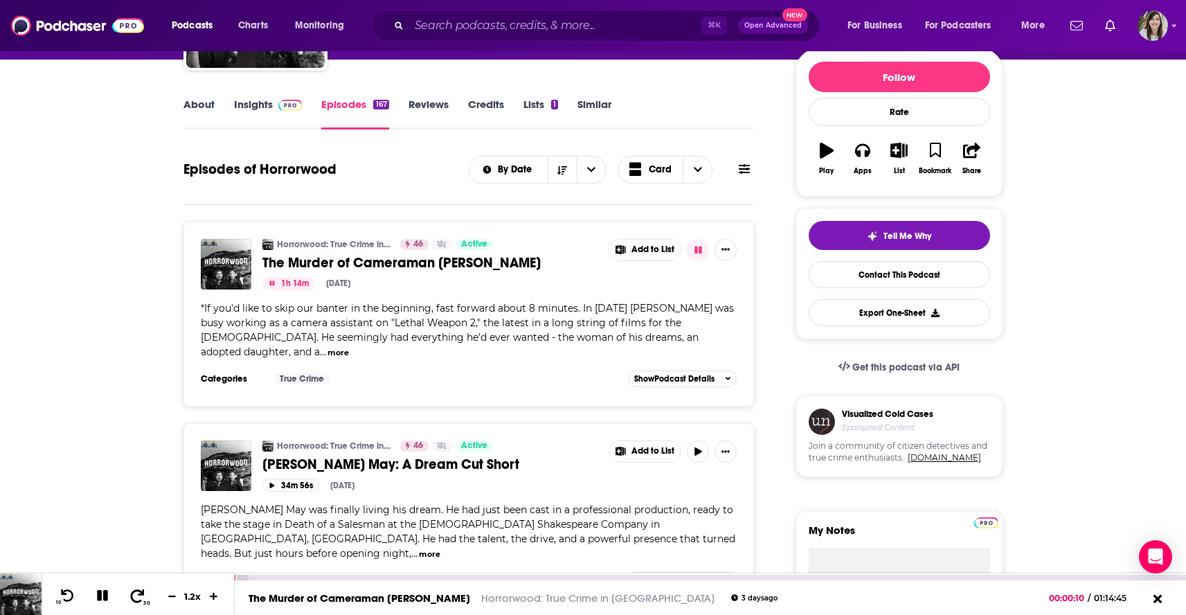
click at [131, 589] on icon at bounding box center [137, 595] width 17 height 14
click at [134, 588] on span at bounding box center [137, 596] width 17 height 17
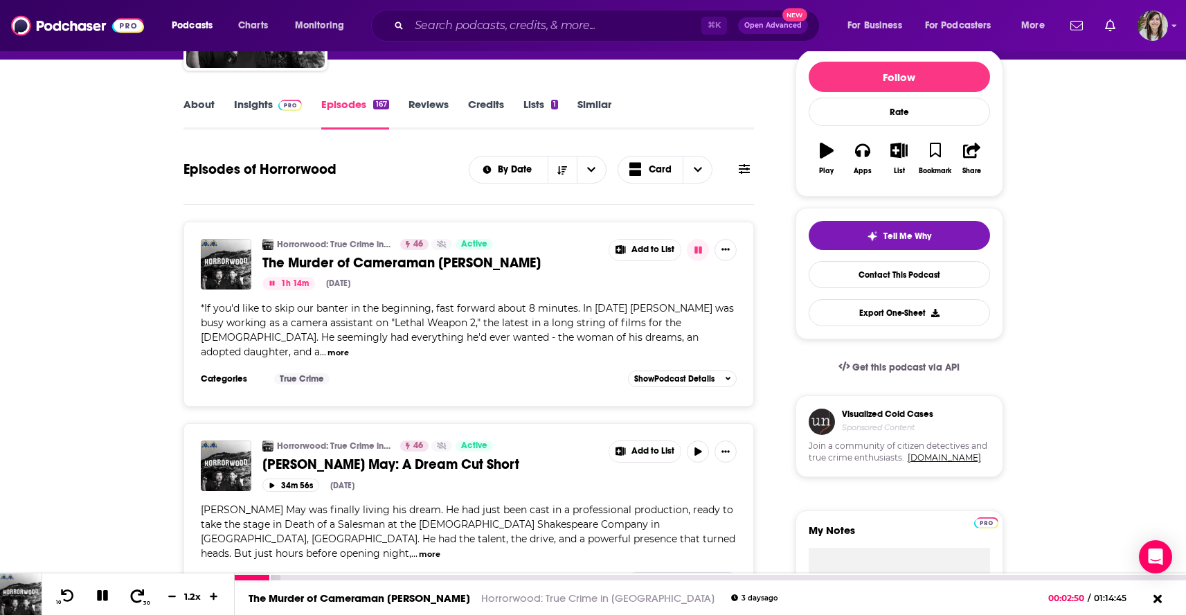
click at [134, 588] on span at bounding box center [137, 596] width 17 height 17
click at [133, 593] on icon at bounding box center [137, 595] width 17 height 14
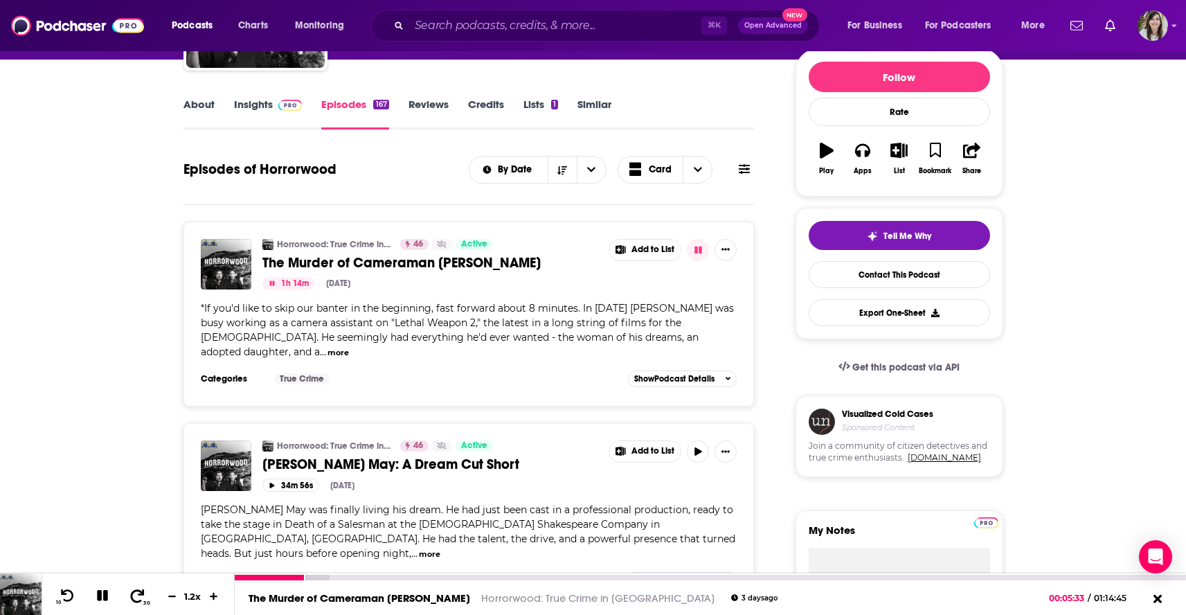
click at [133, 593] on icon at bounding box center [137, 595] width 17 height 14
click at [71, 597] on icon at bounding box center [67, 595] width 17 height 14
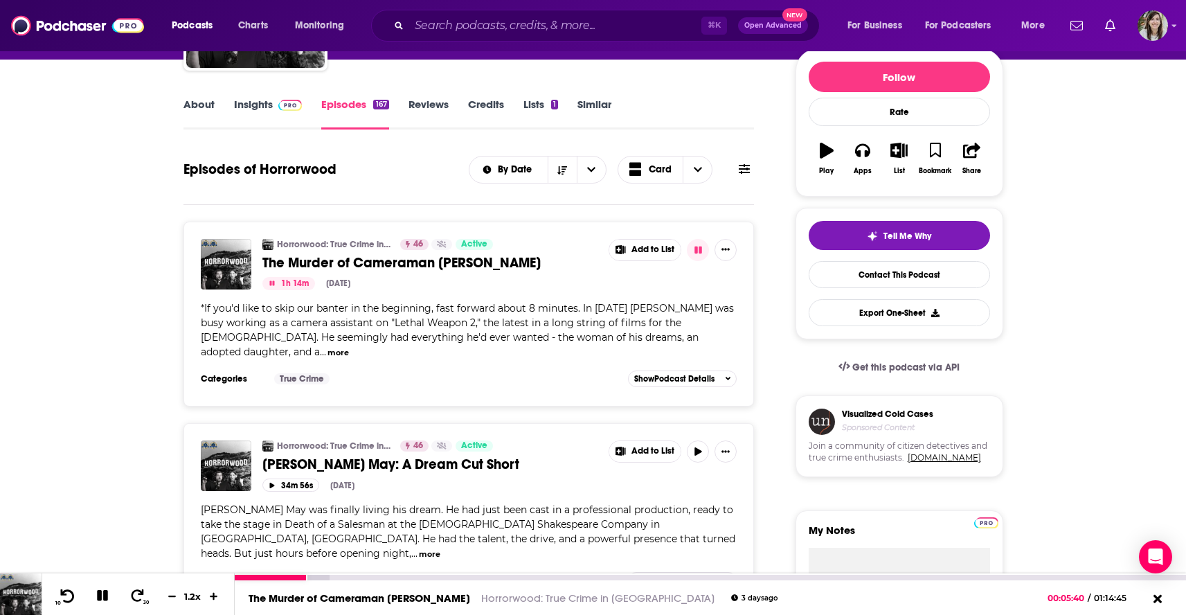
click at [71, 597] on icon at bounding box center [67, 595] width 17 height 14
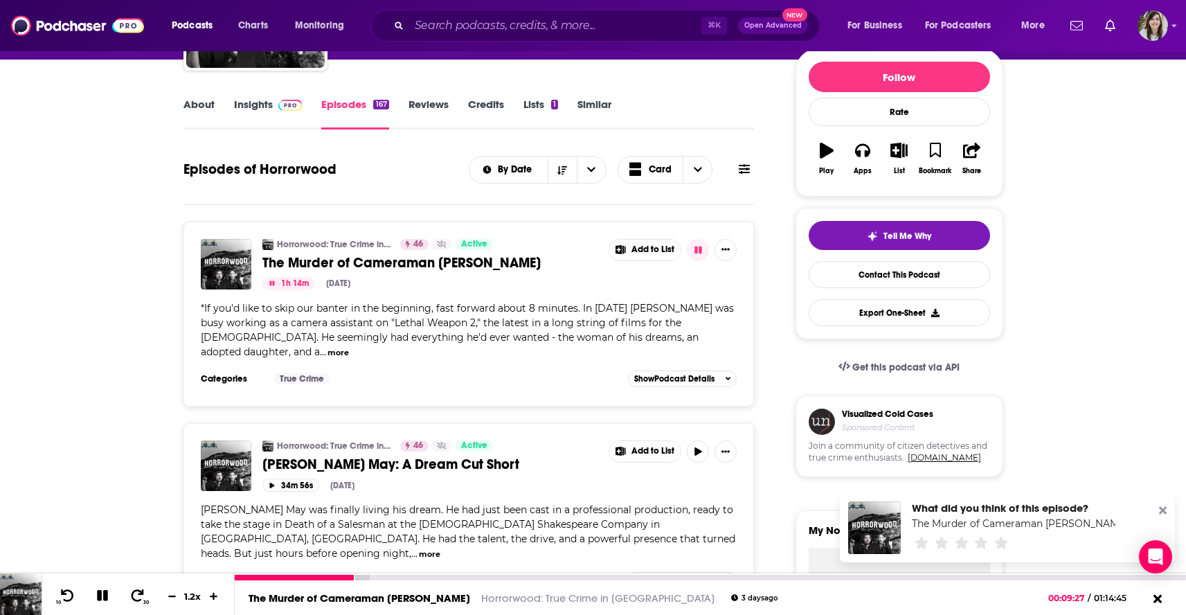
click at [98, 598] on icon at bounding box center [102, 595] width 11 height 11
